Goal: Check status: Check status

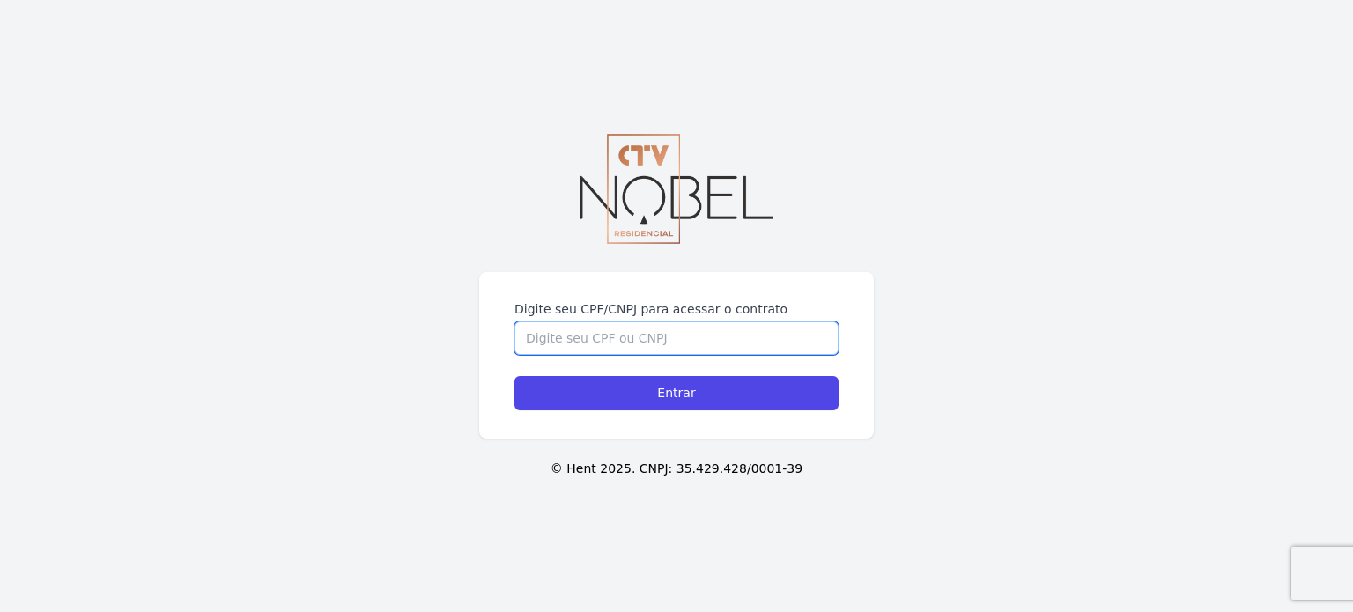
click at [659, 335] on input "Digite seu CPF/CNPJ para acessar o contrato" at bounding box center [676, 338] width 324 height 33
type input "16716270752"
click at [514, 376] on input "Entrar" at bounding box center [676, 393] width 324 height 34
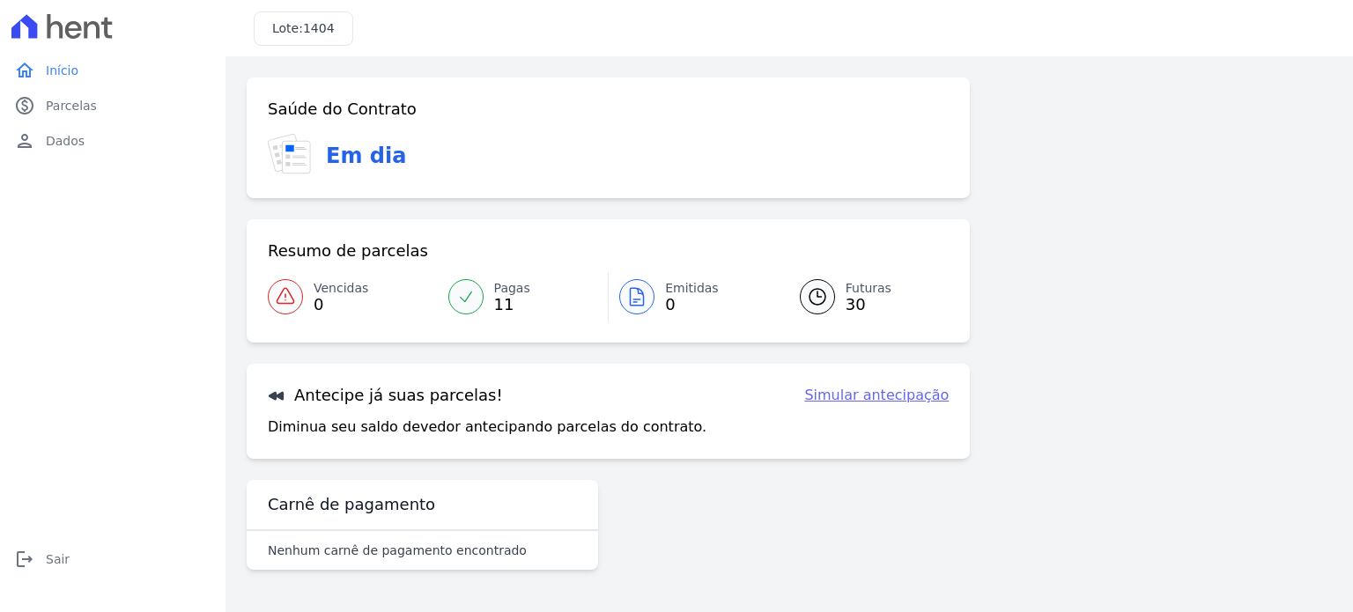
click at [857, 300] on span "30" at bounding box center [869, 305] width 46 height 14
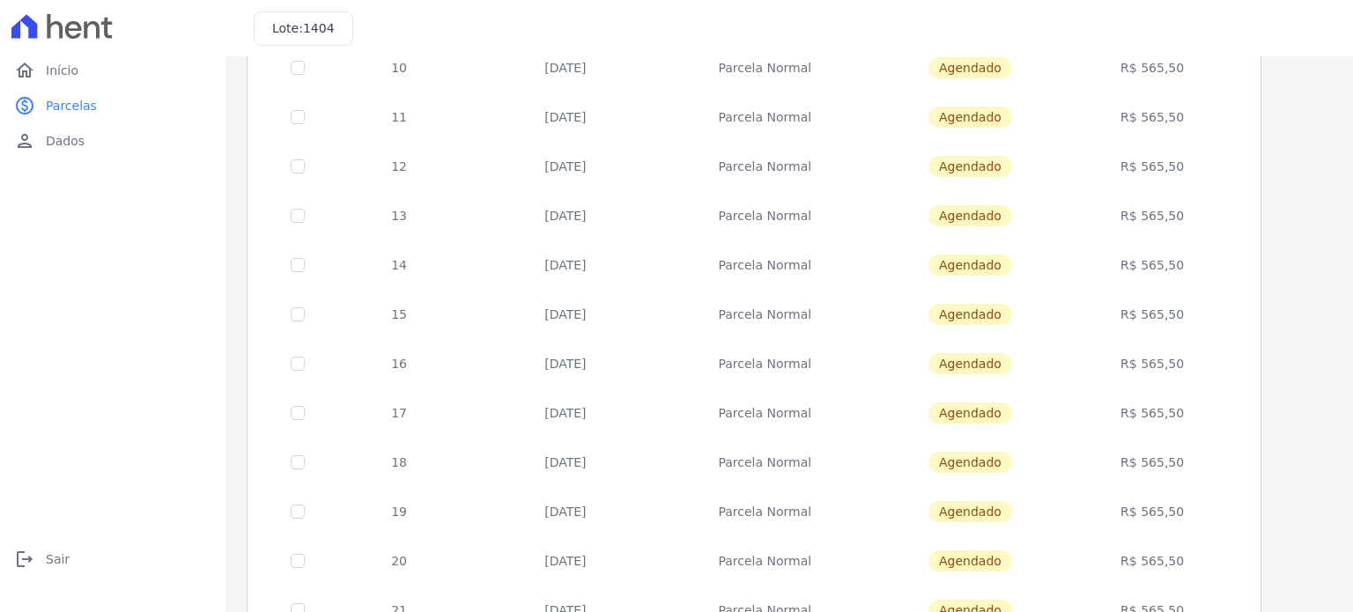
scroll to position [714, 0]
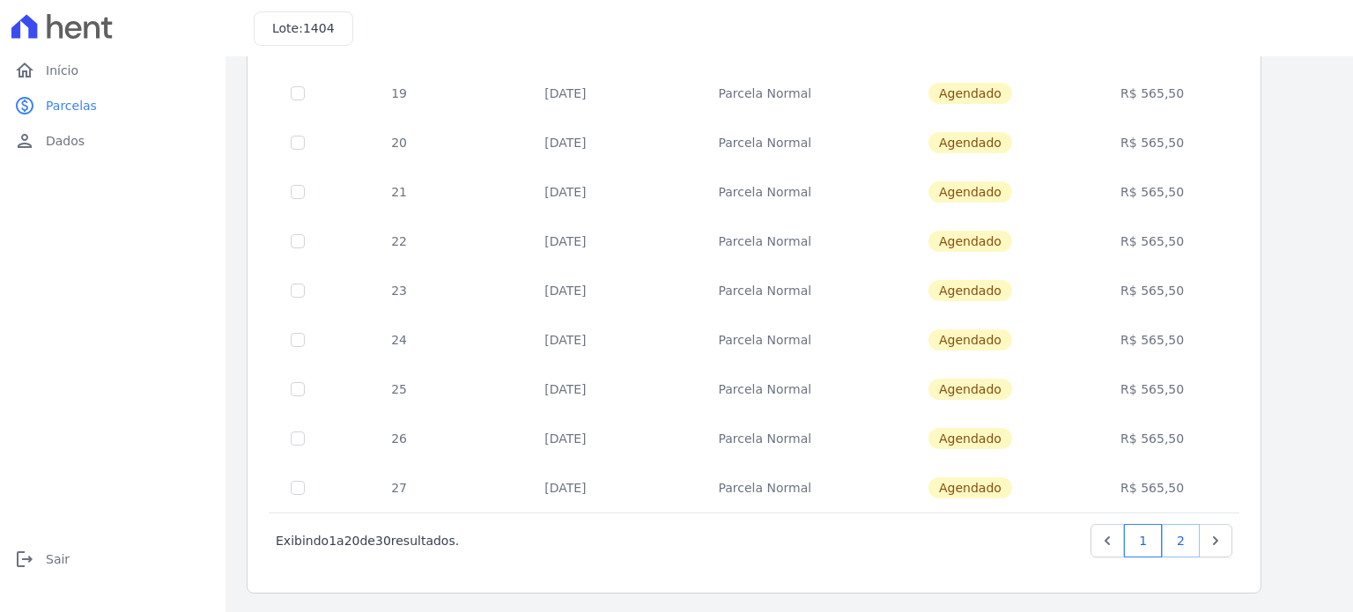
click at [1185, 543] on link "2" at bounding box center [1181, 540] width 38 height 33
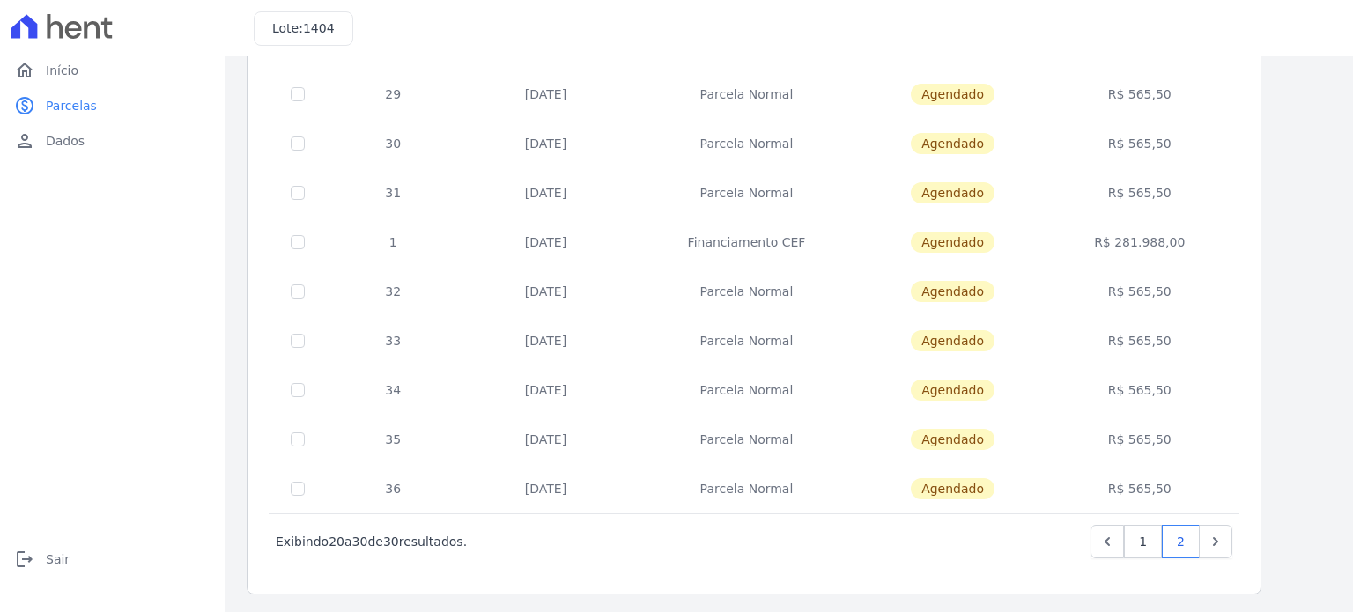
scroll to position [221, 0]
click at [1152, 544] on link "1" at bounding box center [1143, 540] width 38 height 33
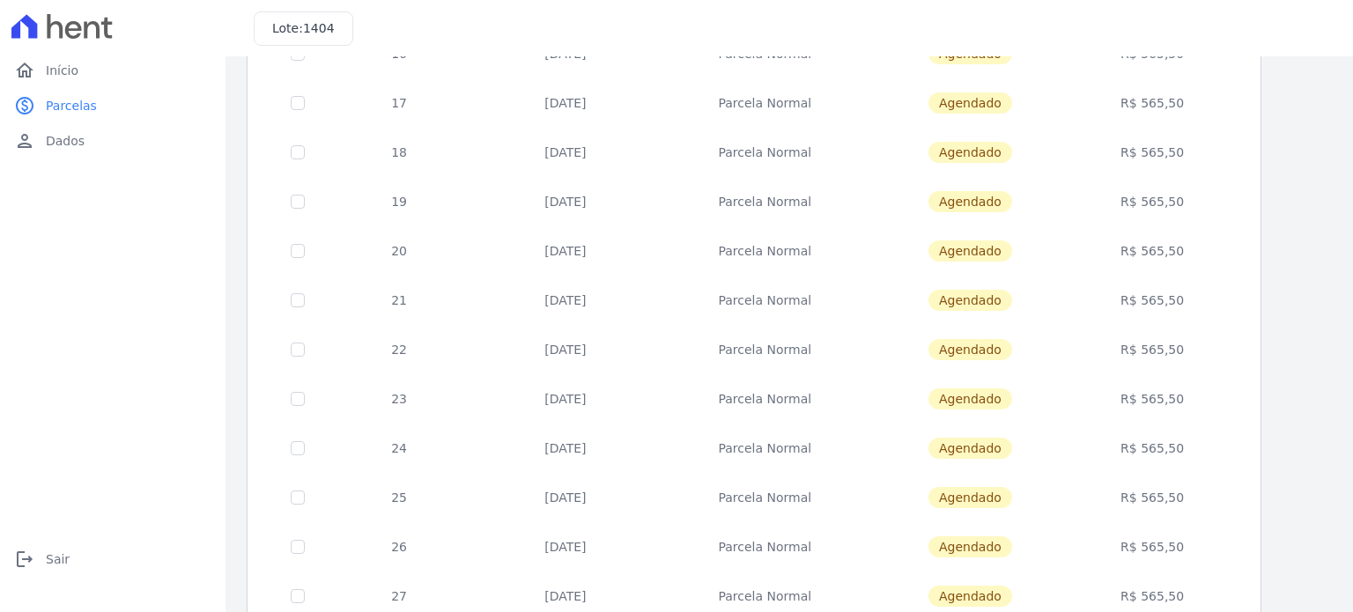
scroll to position [714, 0]
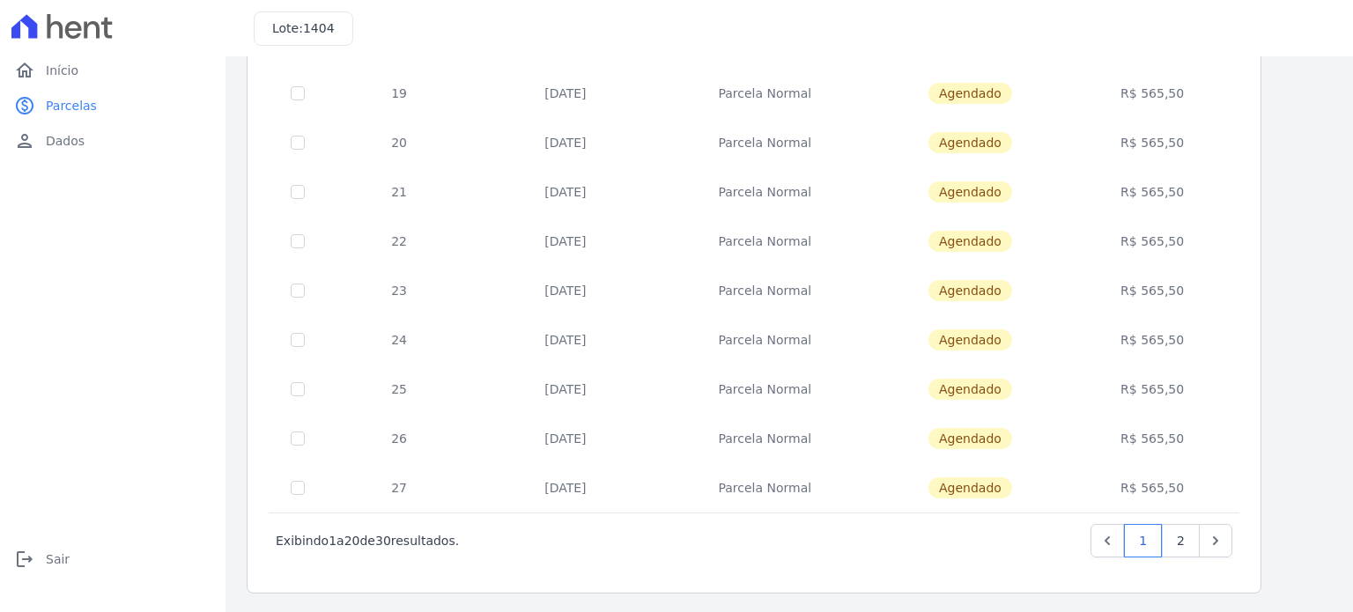
drag, startPoint x: 1206, startPoint y: 492, endPoint x: 1128, endPoint y: 436, distance: 96.6
click at [1128, 436] on tbody "8 10/10/2025 Parcela Normal Agendado R$ 565,50 9 10/11/2025 Parcela Normal Agen…" at bounding box center [755, 19] width 970 height 988
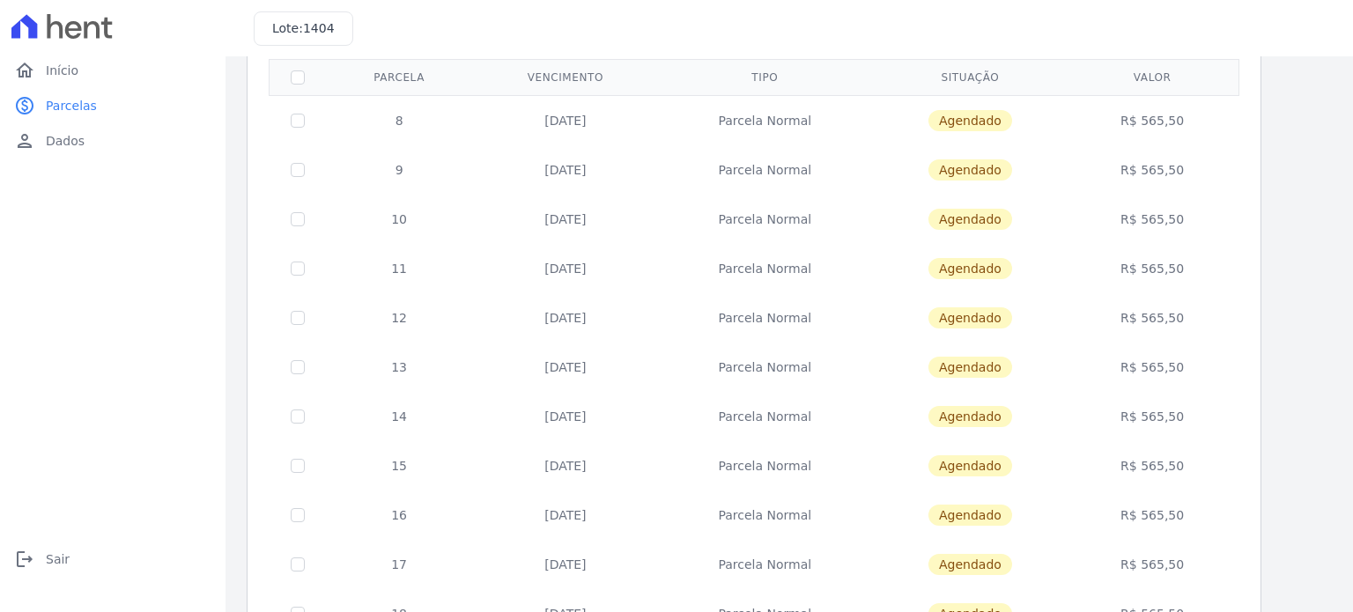
scroll to position [146, 0]
